Goal: Check status: Check status

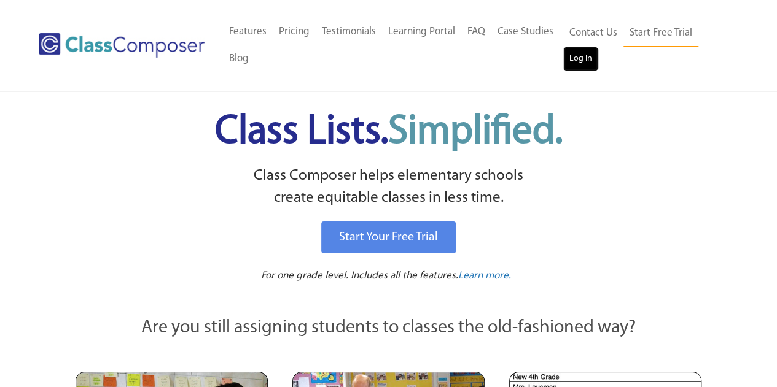
click at [576, 55] on link "Log In" at bounding box center [580, 59] width 35 height 25
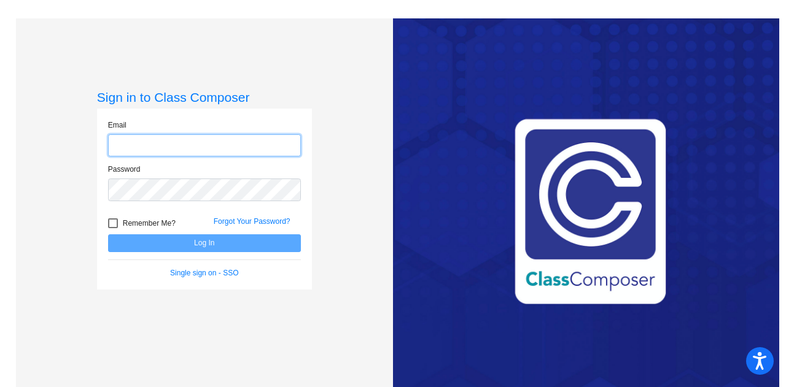
type input "brianna.davis@lcps.org"
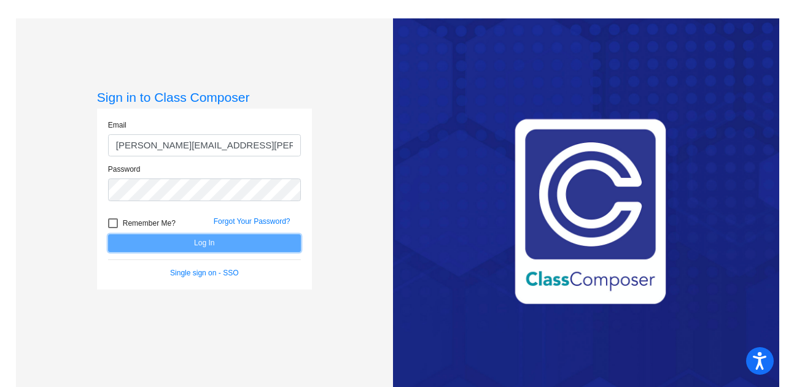
click at [222, 250] on button "Log In" at bounding box center [204, 243] width 193 height 18
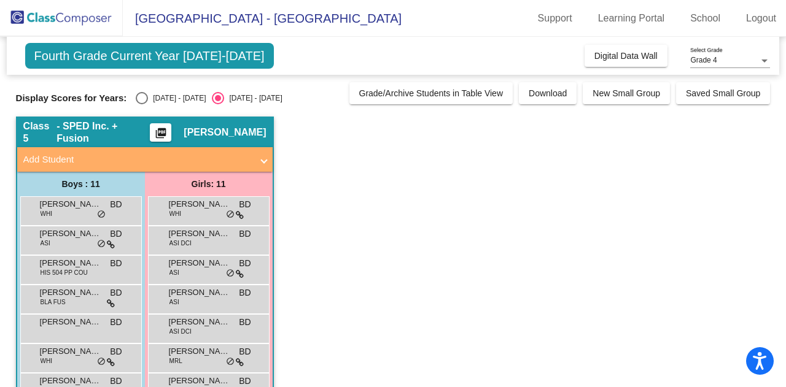
click at [168, 89] on div "Display Scores for Years: 2024 - 2025 2025 - 2026 Grade/Archive Students in Tab…" at bounding box center [393, 93] width 754 height 22
click at [168, 96] on div "2024 - 2025" at bounding box center [177, 98] width 58 height 11
click at [142, 104] on input "2024 - 2025" at bounding box center [141, 104] width 1 height 1
radio input "true"
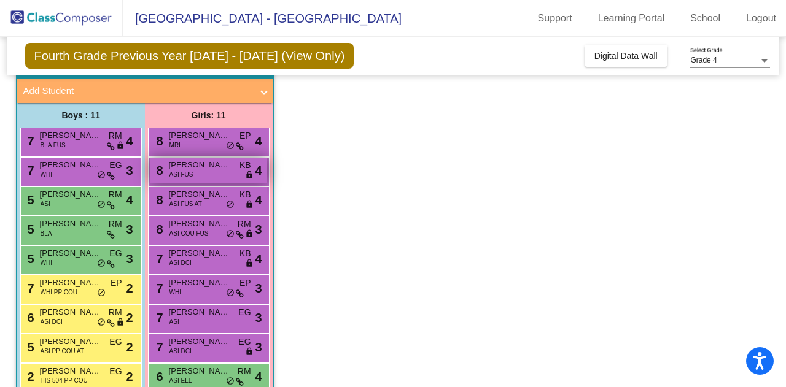
scroll to position [53, 0]
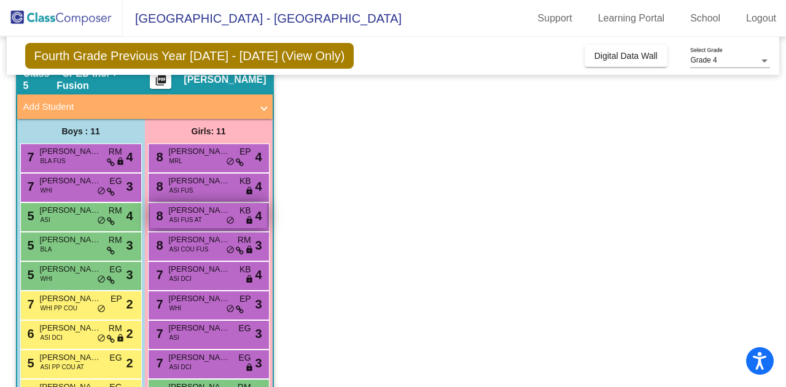
click at [201, 212] on span "Uma Jammalamadaka" at bounding box center [199, 210] width 61 height 12
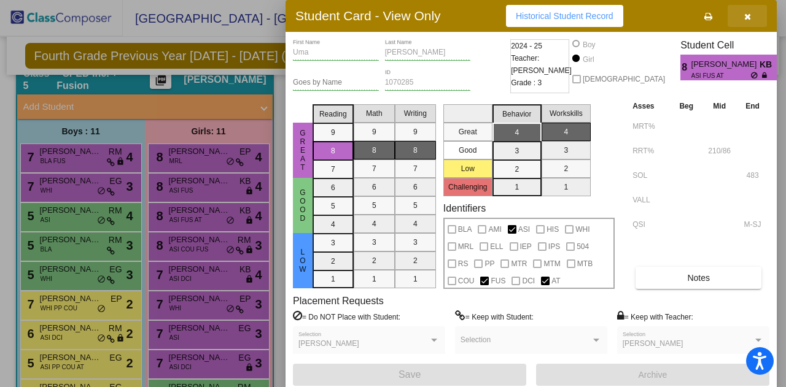
click at [751, 15] on button "button" at bounding box center [746, 16] width 39 height 22
